Goal: Communication & Community: Answer question/provide support

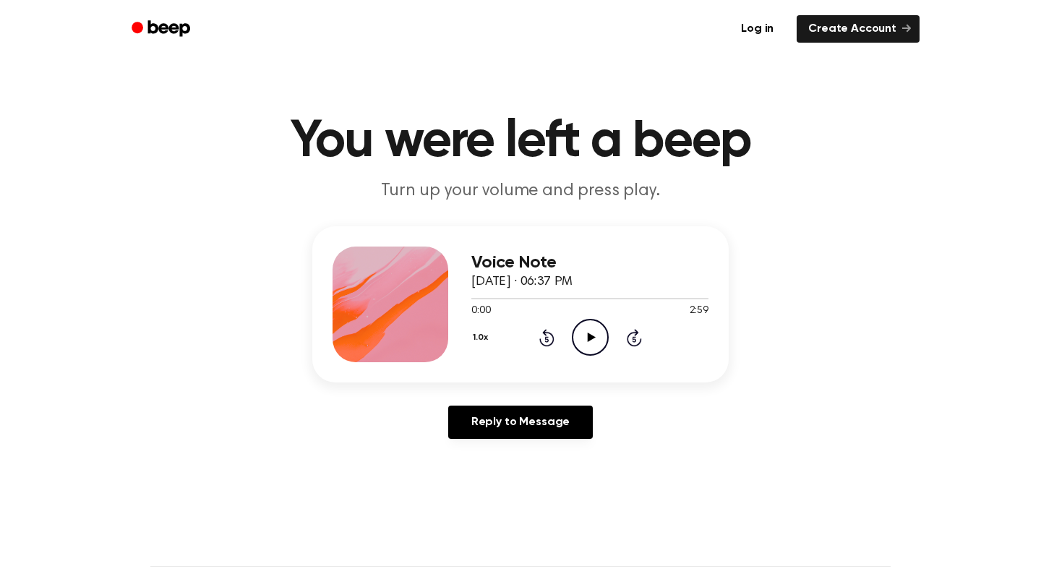
click at [592, 340] on icon "Play Audio" at bounding box center [590, 337] width 37 height 37
drag, startPoint x: 480, startPoint y: 296, endPoint x: 503, endPoint y: 296, distance: 23.2
click at [503, 296] on div at bounding box center [589, 298] width 237 height 12
click at [547, 297] on div at bounding box center [589, 298] width 237 height 12
click at [605, 297] on div at bounding box center [589, 298] width 237 height 12
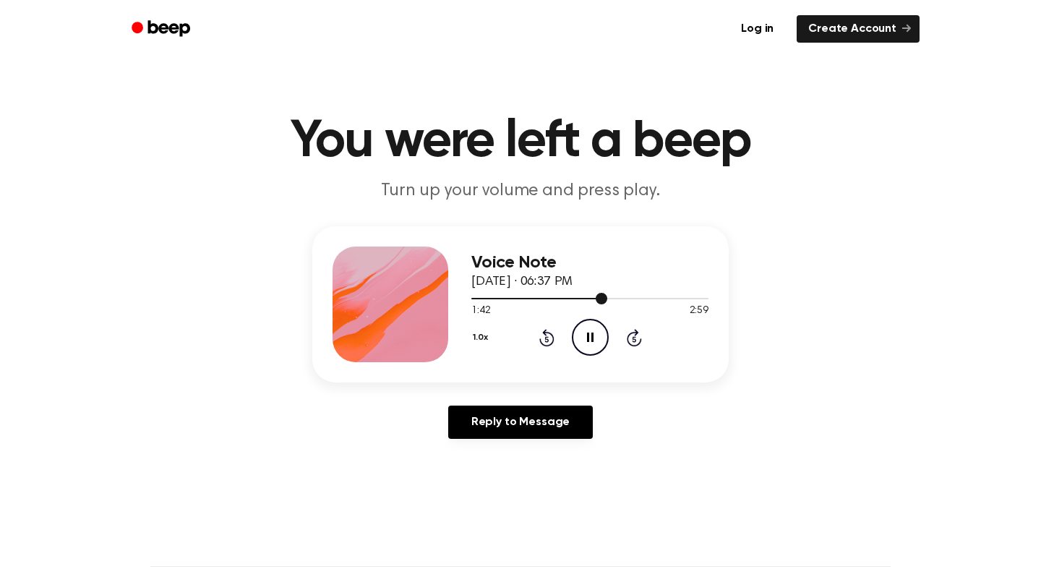
click at [680, 299] on div at bounding box center [589, 298] width 237 height 1
click at [709, 299] on div "Voice Note [DATE] · 06:37 PM 2:38 2:59 Your browser does not support the [objec…" at bounding box center [520, 304] width 417 height 156
click at [706, 299] on div at bounding box center [589, 298] width 237 height 12
click at [712, 299] on div "Voice Note [DATE] · 06:37 PM 2:58 2:59 Your browser does not support the [objec…" at bounding box center [520, 304] width 417 height 156
click at [591, 338] on icon "Pause Audio" at bounding box center [590, 337] width 37 height 37
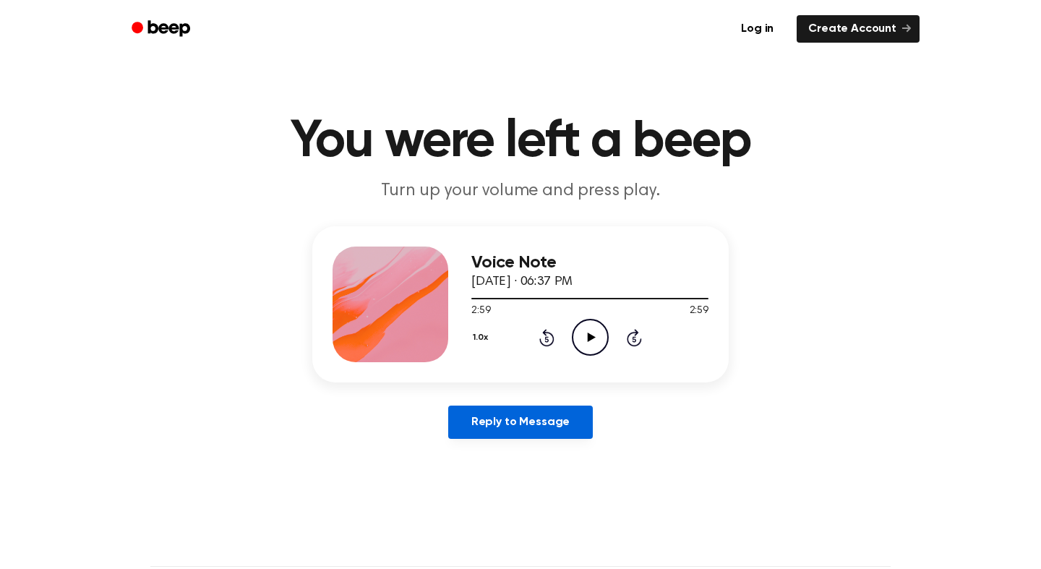
click at [494, 409] on link "Reply to Message" at bounding box center [520, 422] width 145 height 33
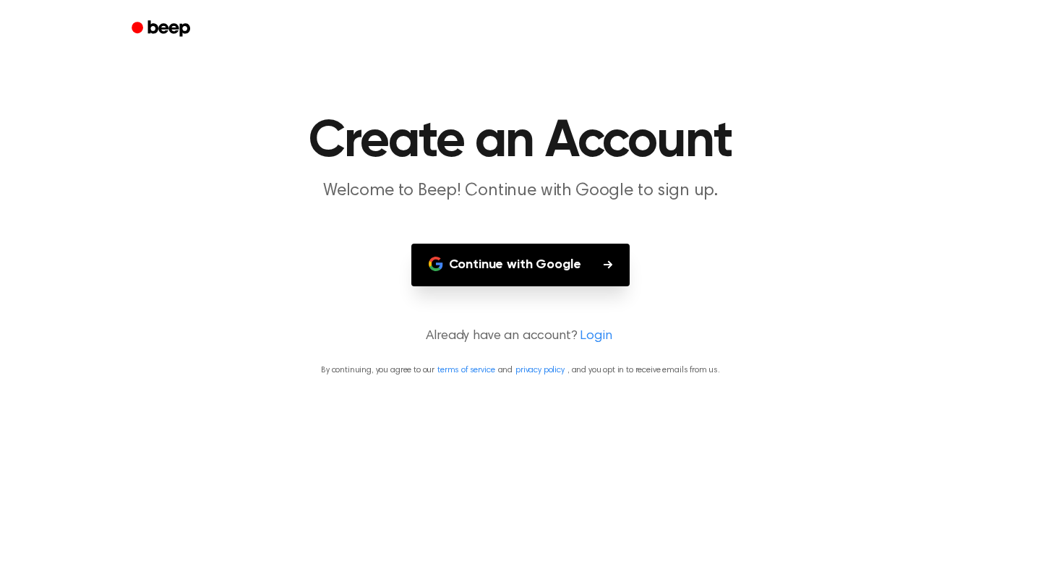
click at [507, 272] on button "Continue with Google" at bounding box center [520, 265] width 219 height 43
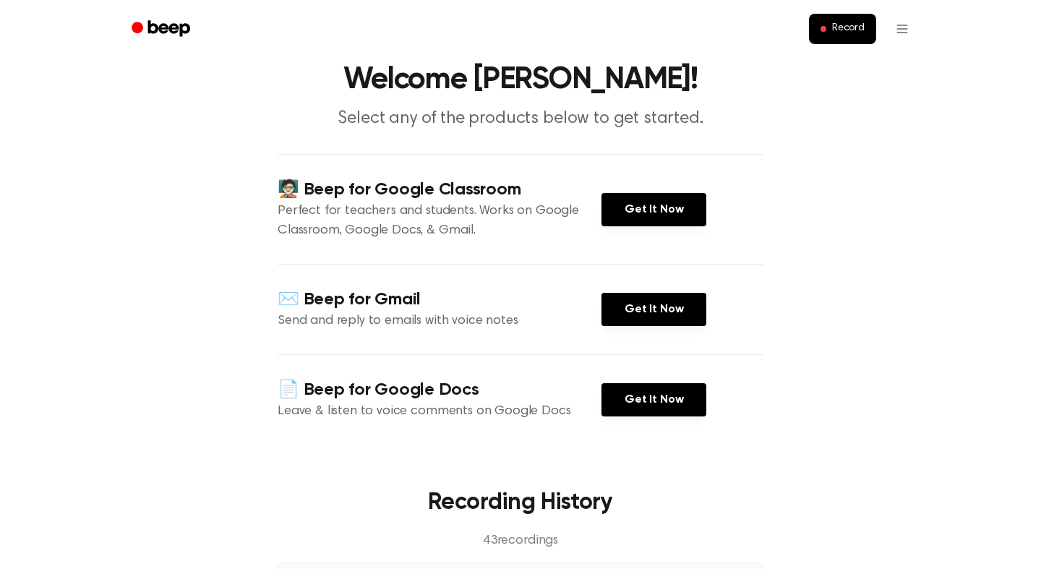
scroll to position [54, 0]
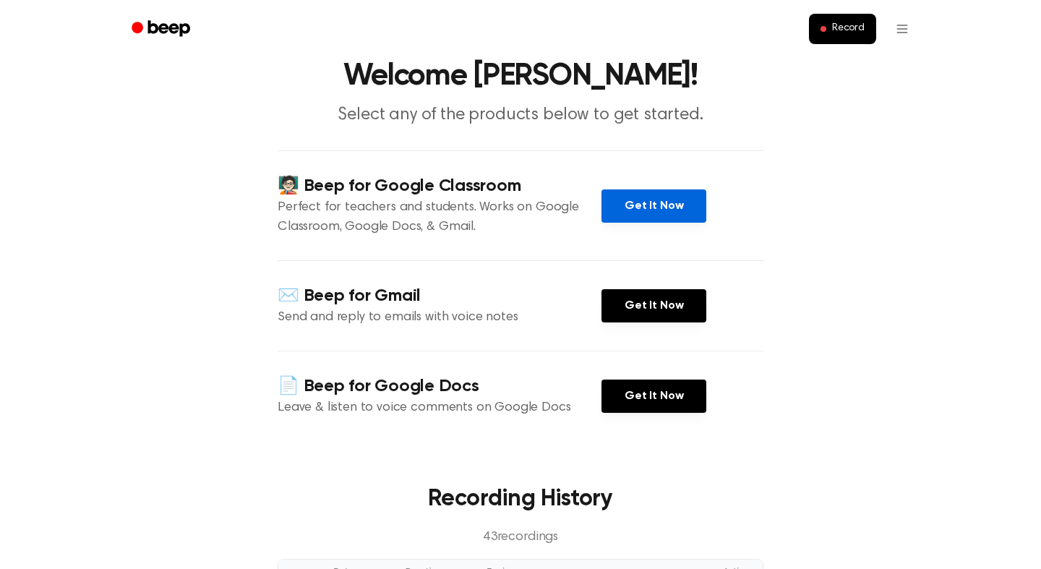
click at [647, 200] on link "Get It Now" at bounding box center [654, 205] width 105 height 33
